Goal: Task Accomplishment & Management: Manage account settings

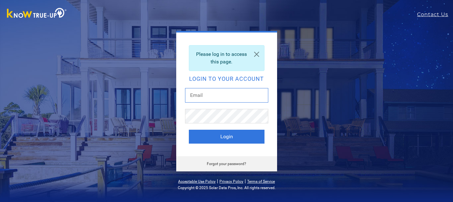
click at [227, 99] on input "text" at bounding box center [226, 95] width 83 height 15
type input "[EMAIL_ADDRESS][DOMAIN_NAME]"
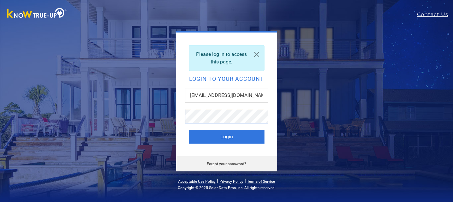
click at [189, 130] on button "Login" at bounding box center [227, 137] width 76 height 14
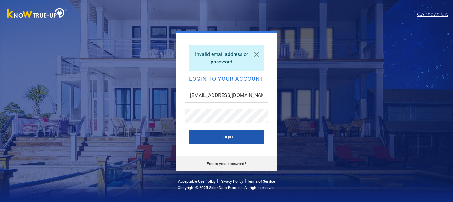
click at [204, 135] on button "Login" at bounding box center [227, 137] width 76 height 14
